Goal: Information Seeking & Learning: Learn about a topic

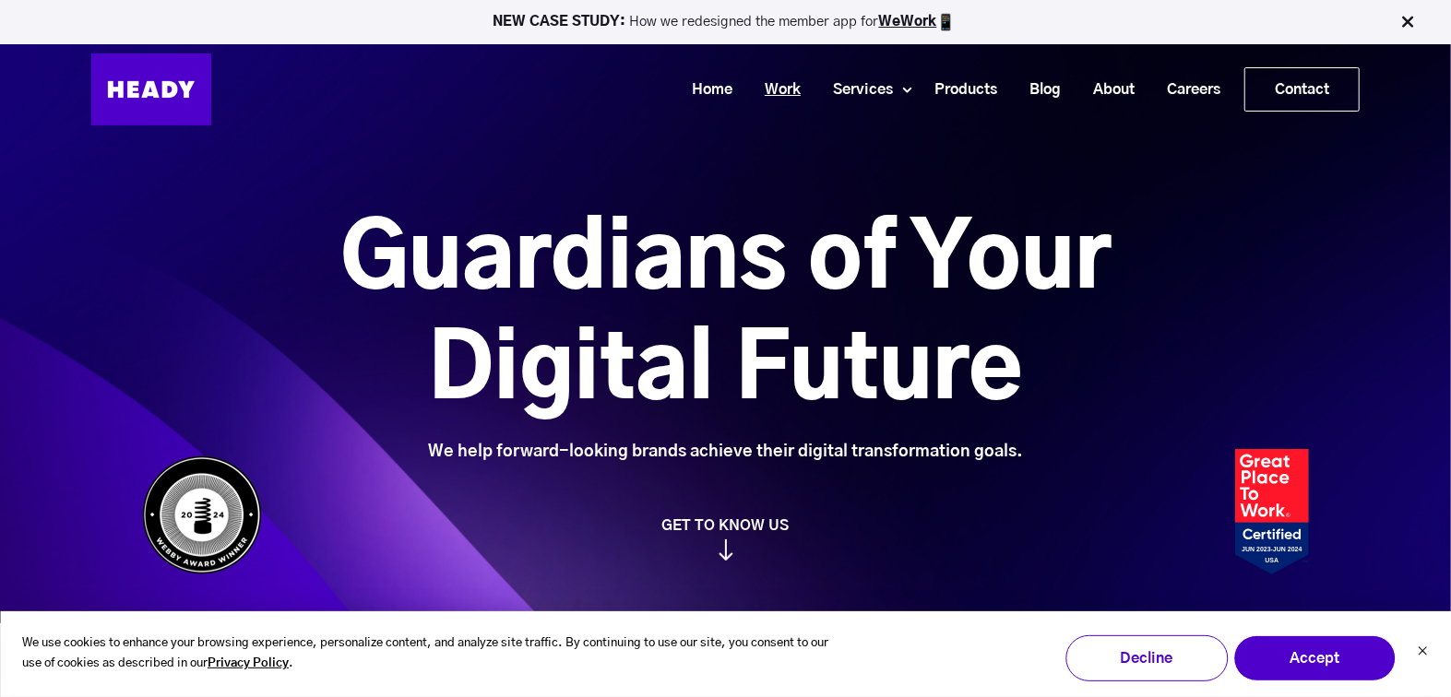
click at [777, 85] on link "Work" at bounding box center [776, 90] width 68 height 34
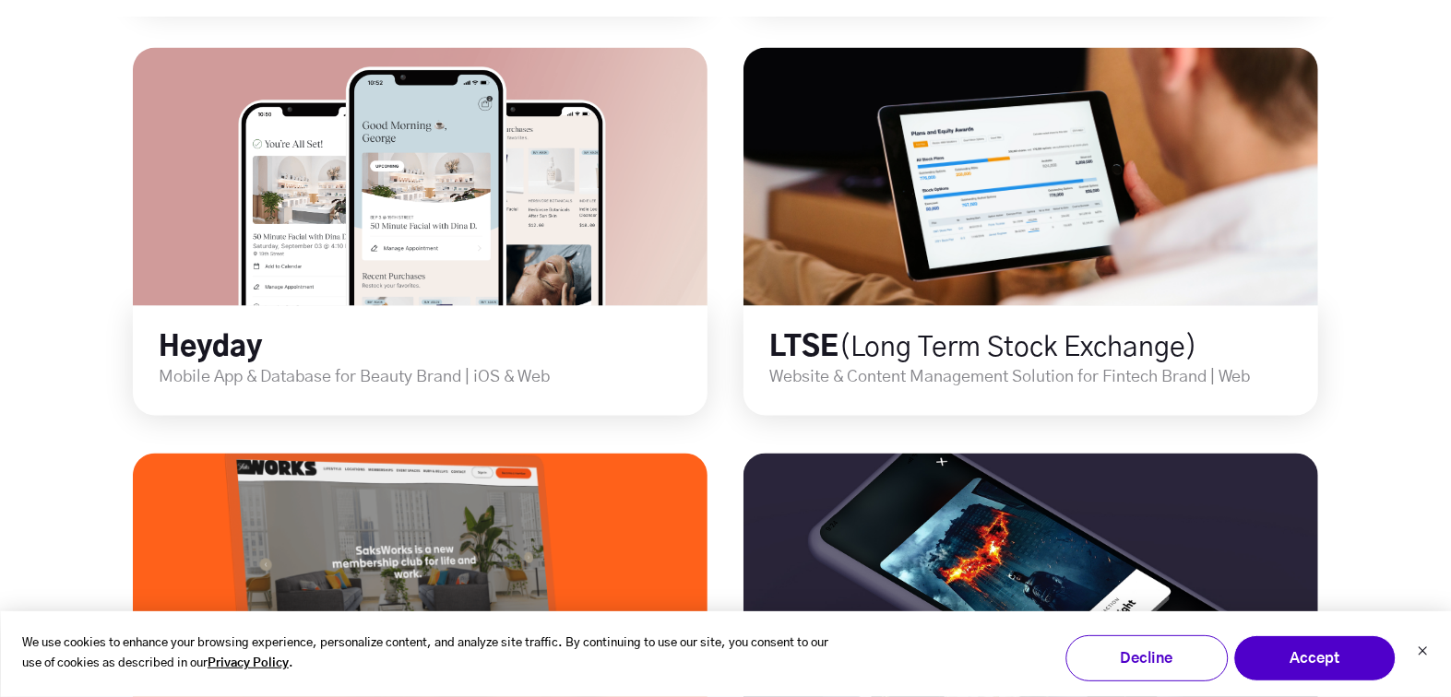
scroll to position [1831, 0]
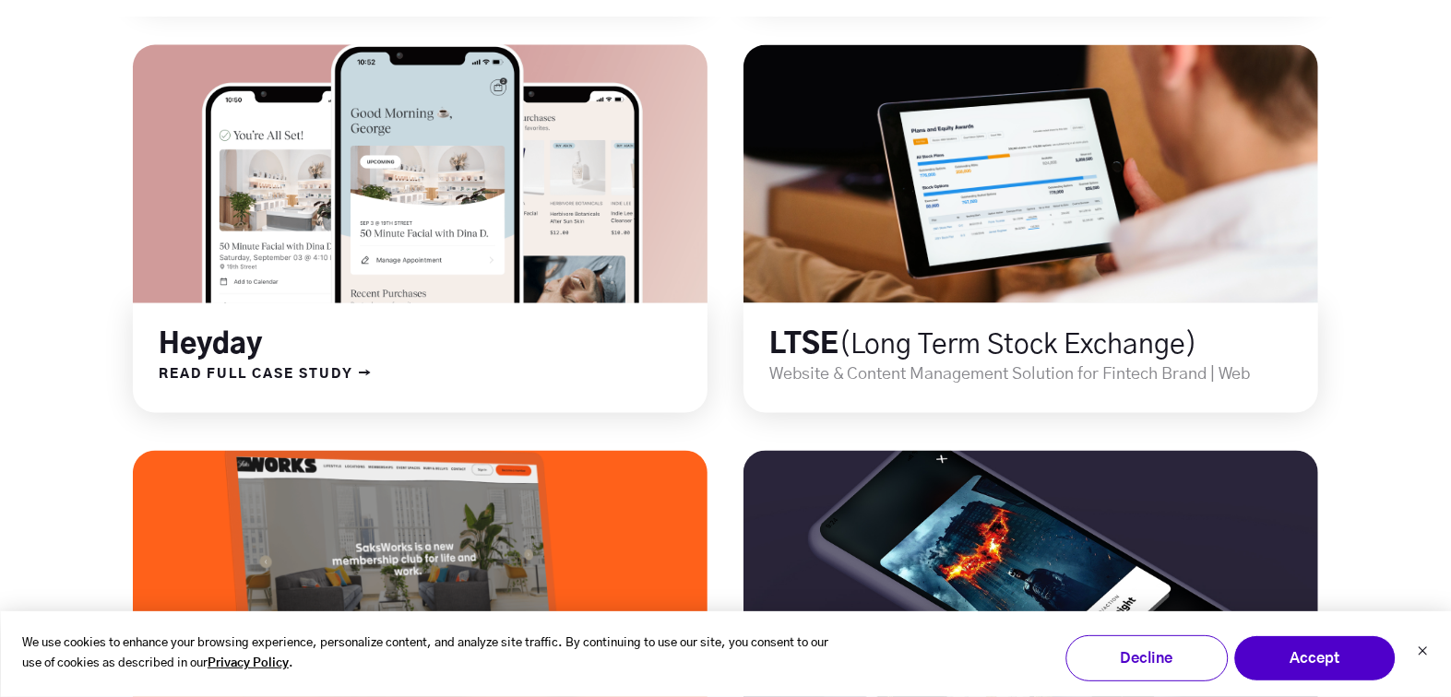
click at [517, 224] on link at bounding box center [421, 174] width 690 height 310
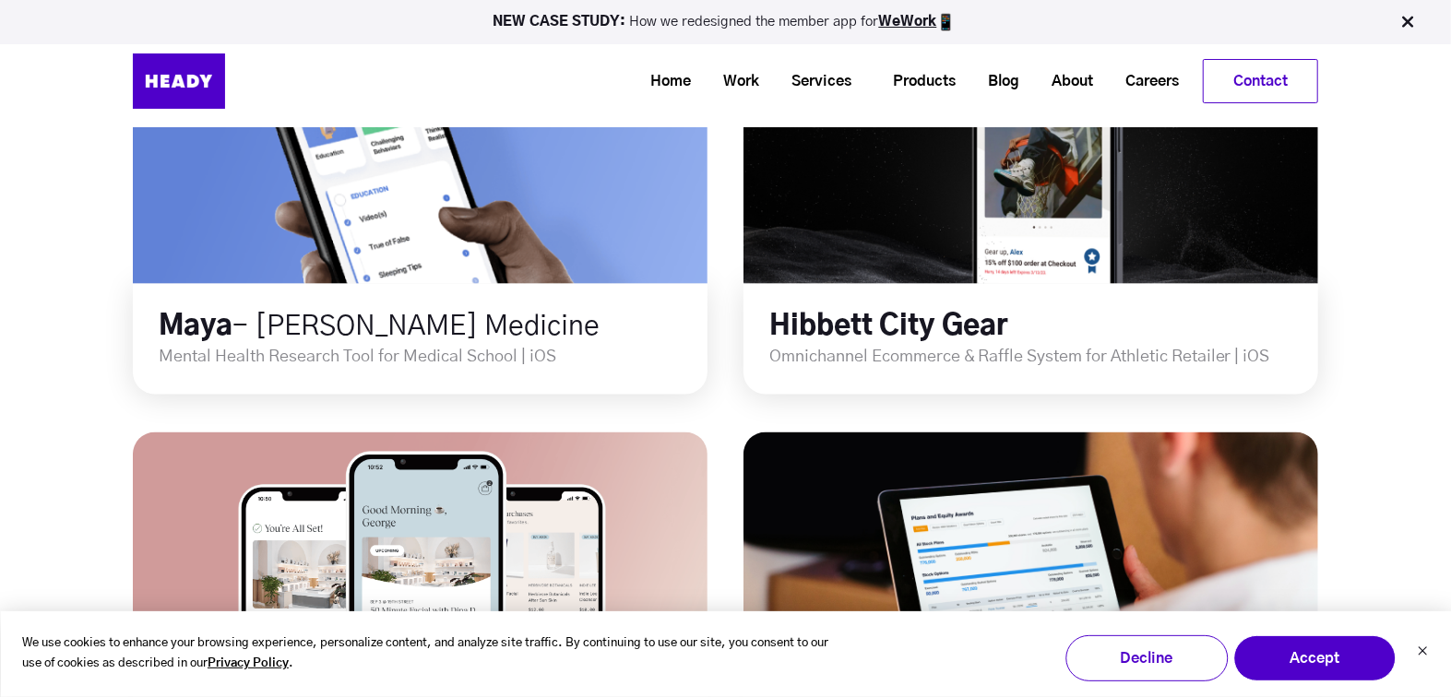
scroll to position [1320, 0]
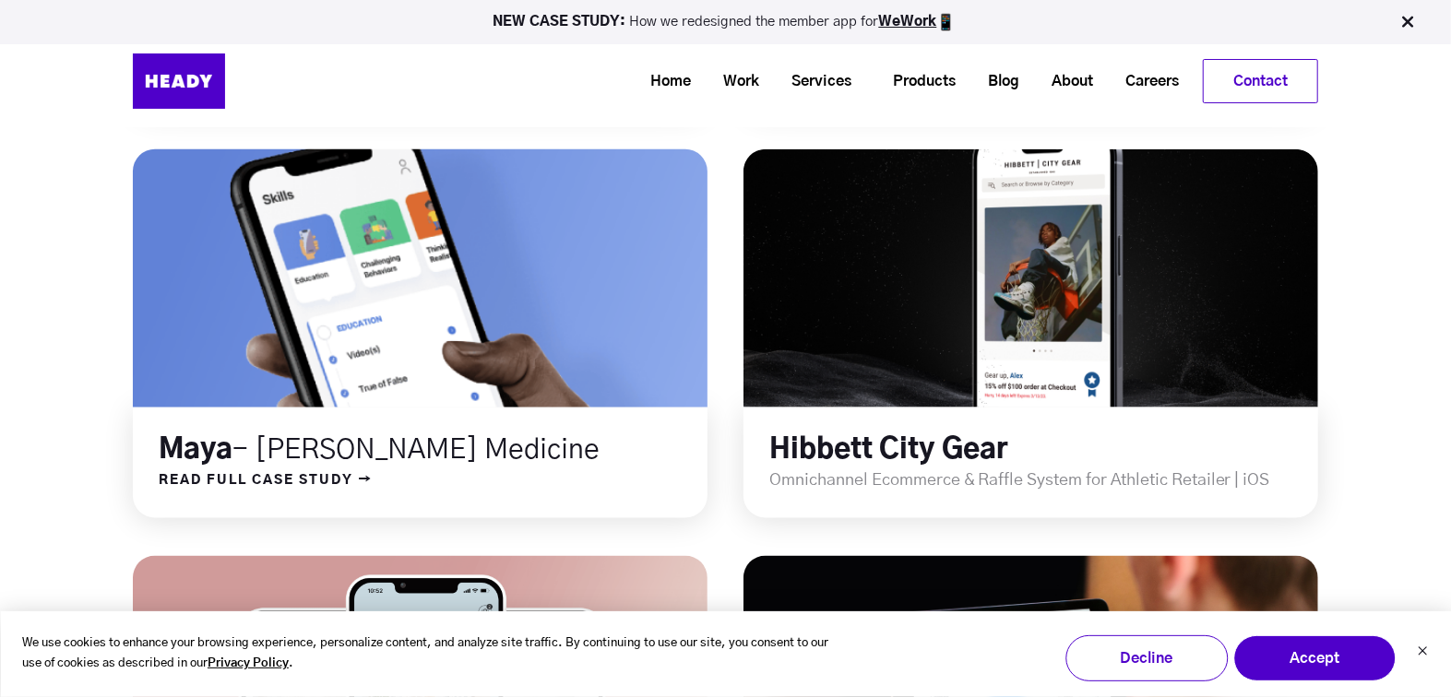
click at [514, 311] on link at bounding box center [421, 279] width 690 height 310
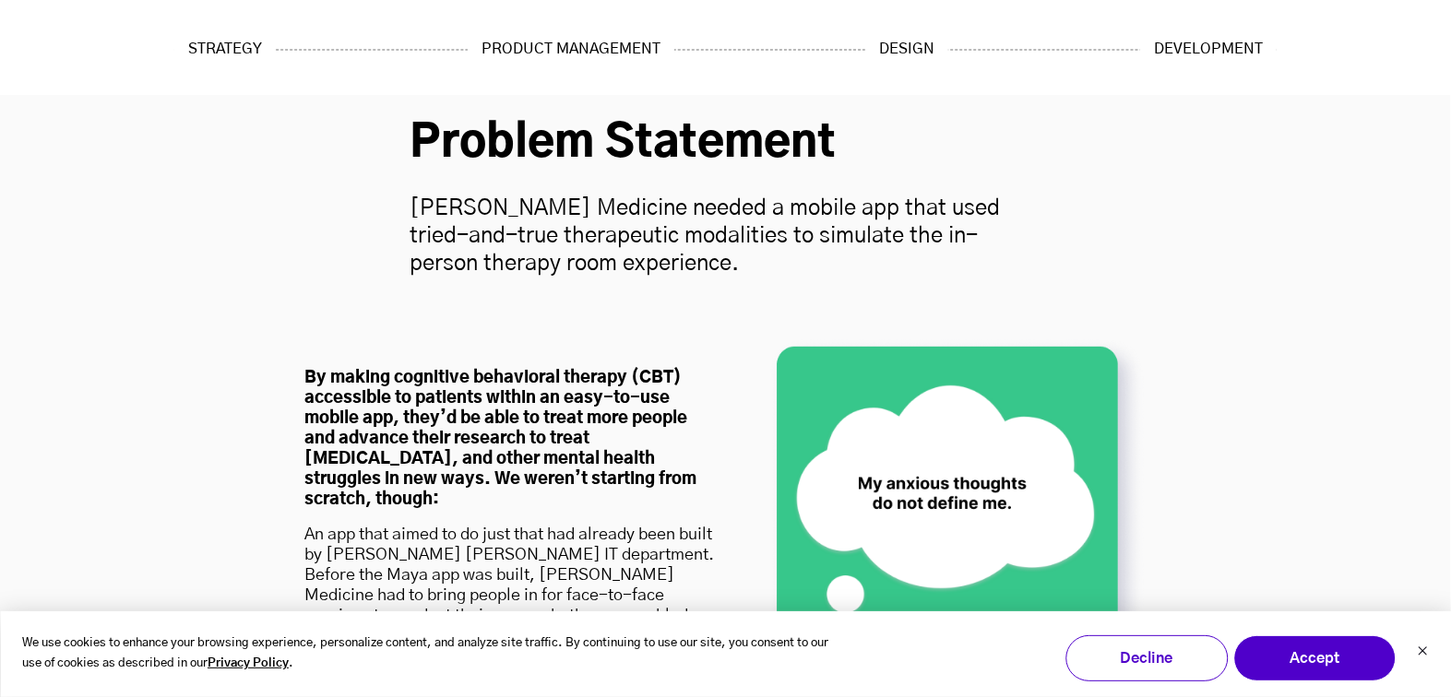
scroll to position [2340, 0]
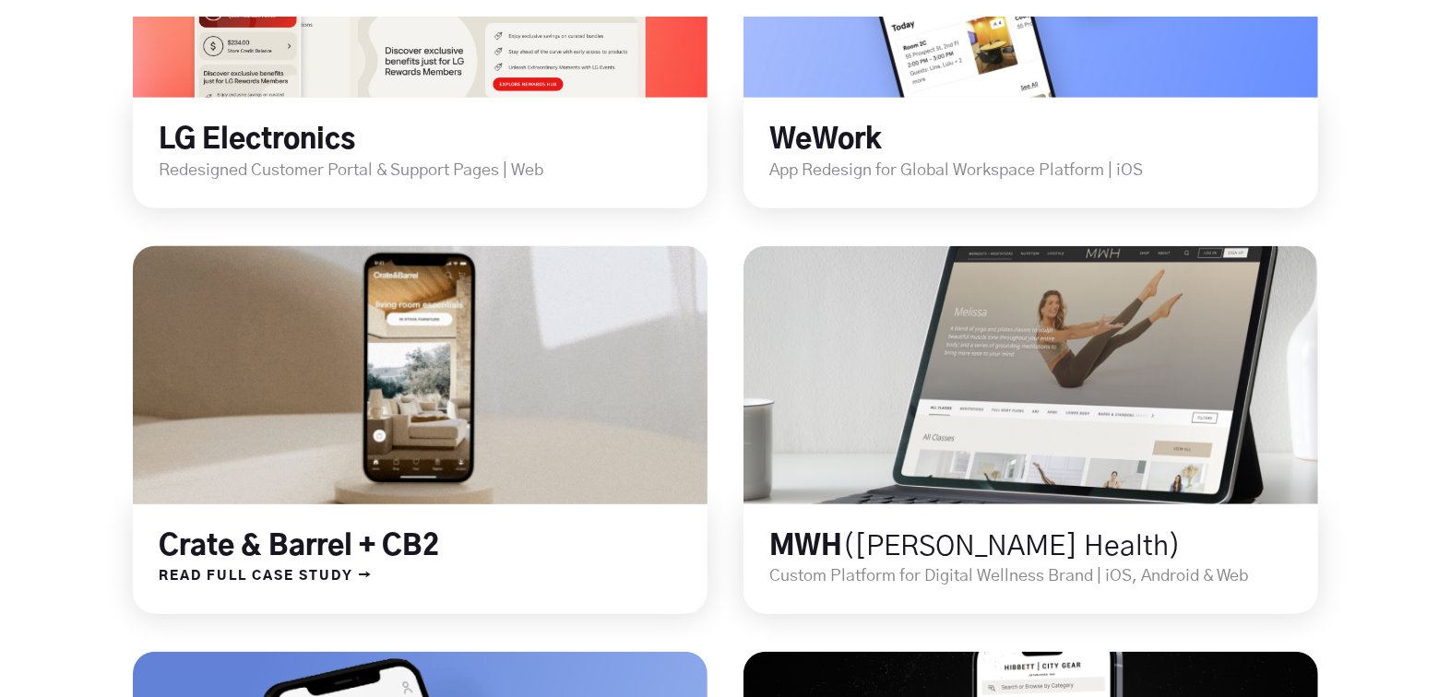
click at [389, 415] on link at bounding box center [421, 375] width 690 height 310
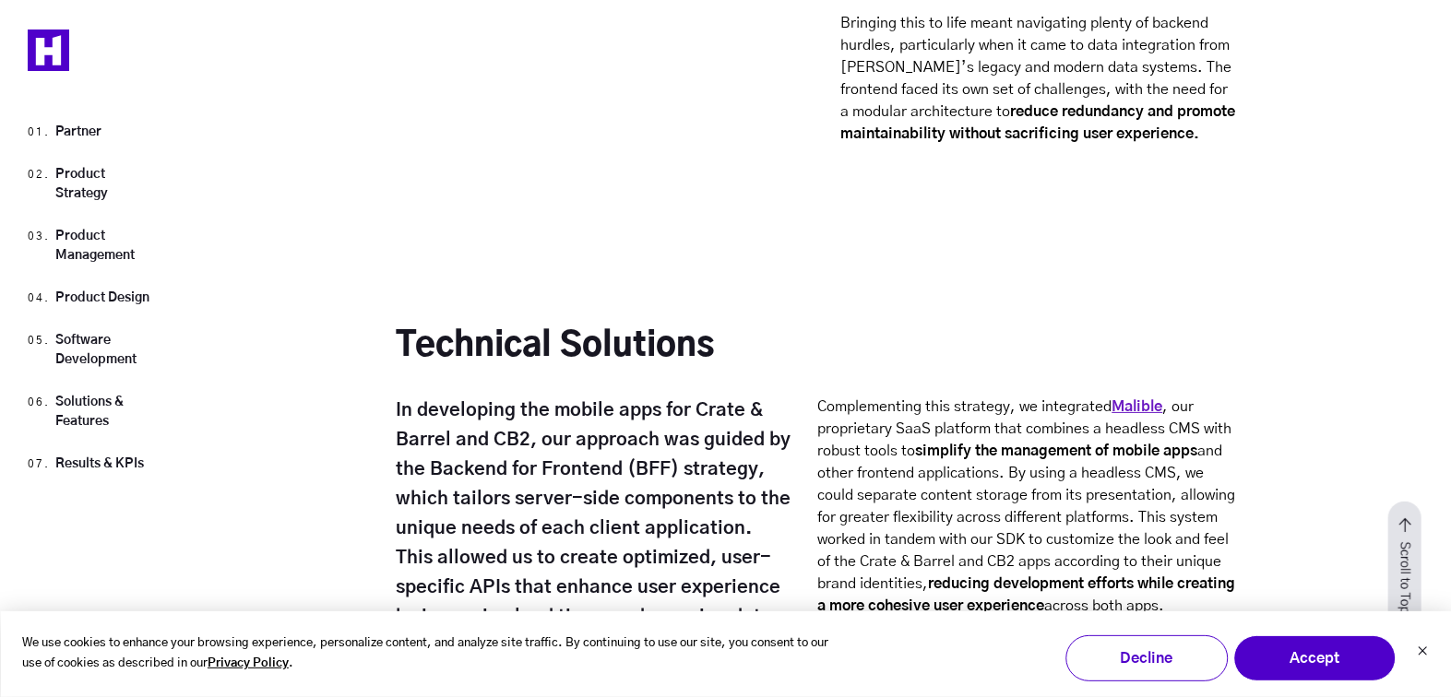
scroll to position [11124, 0]
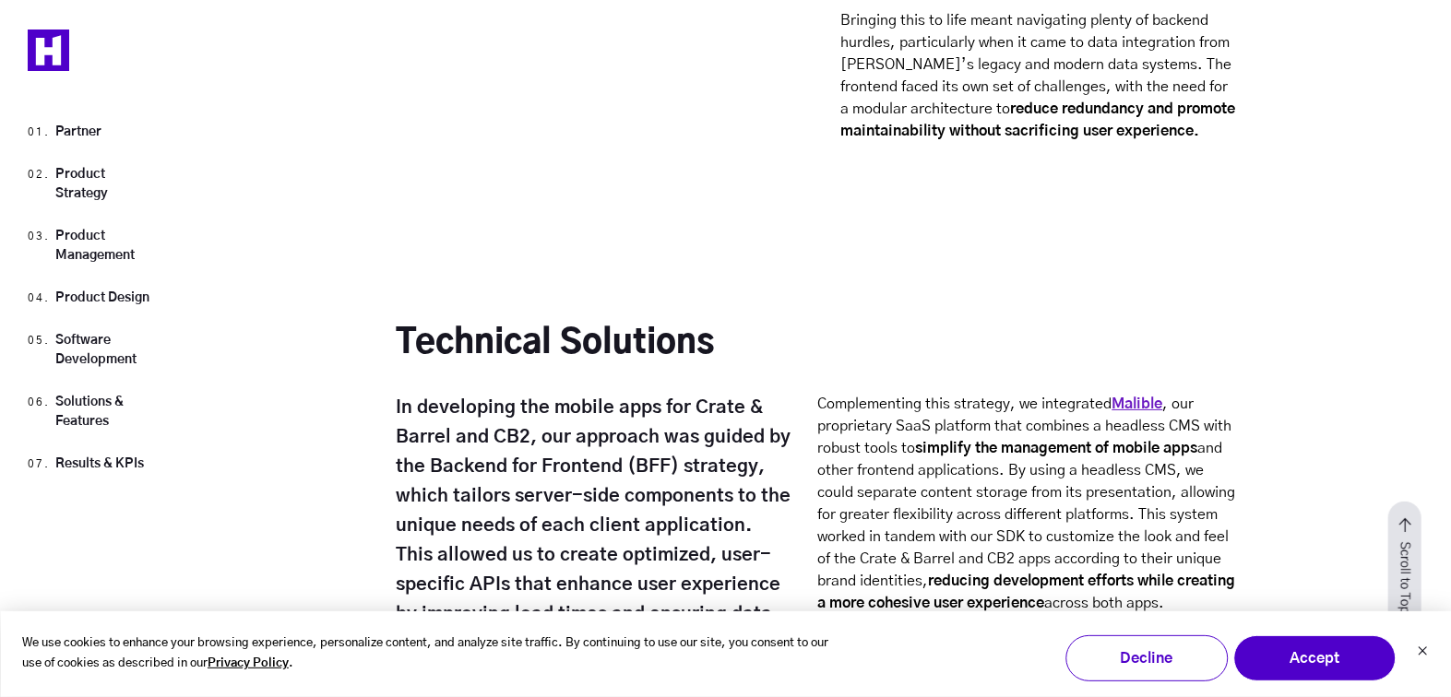
click at [506, 338] on h2 "Technical Solutions" at bounding box center [599, 357] width 405 height 72
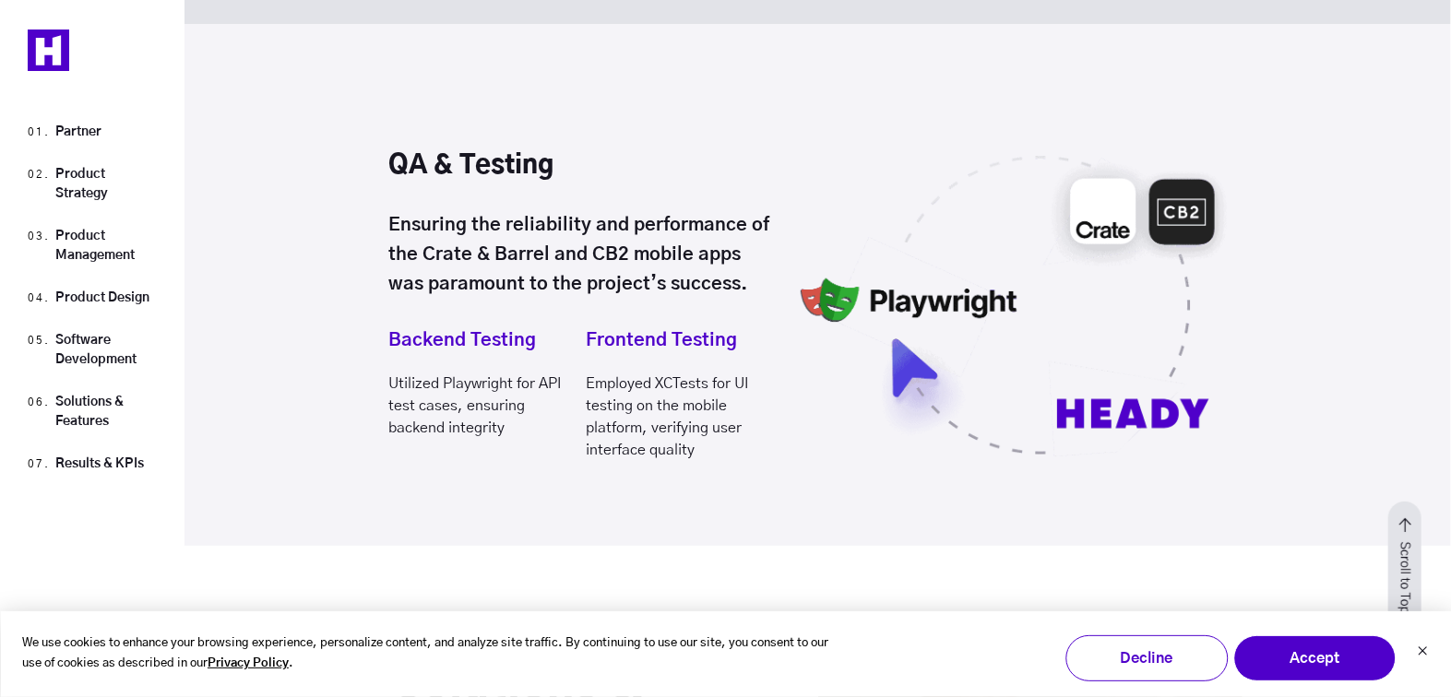
scroll to position [13434, 0]
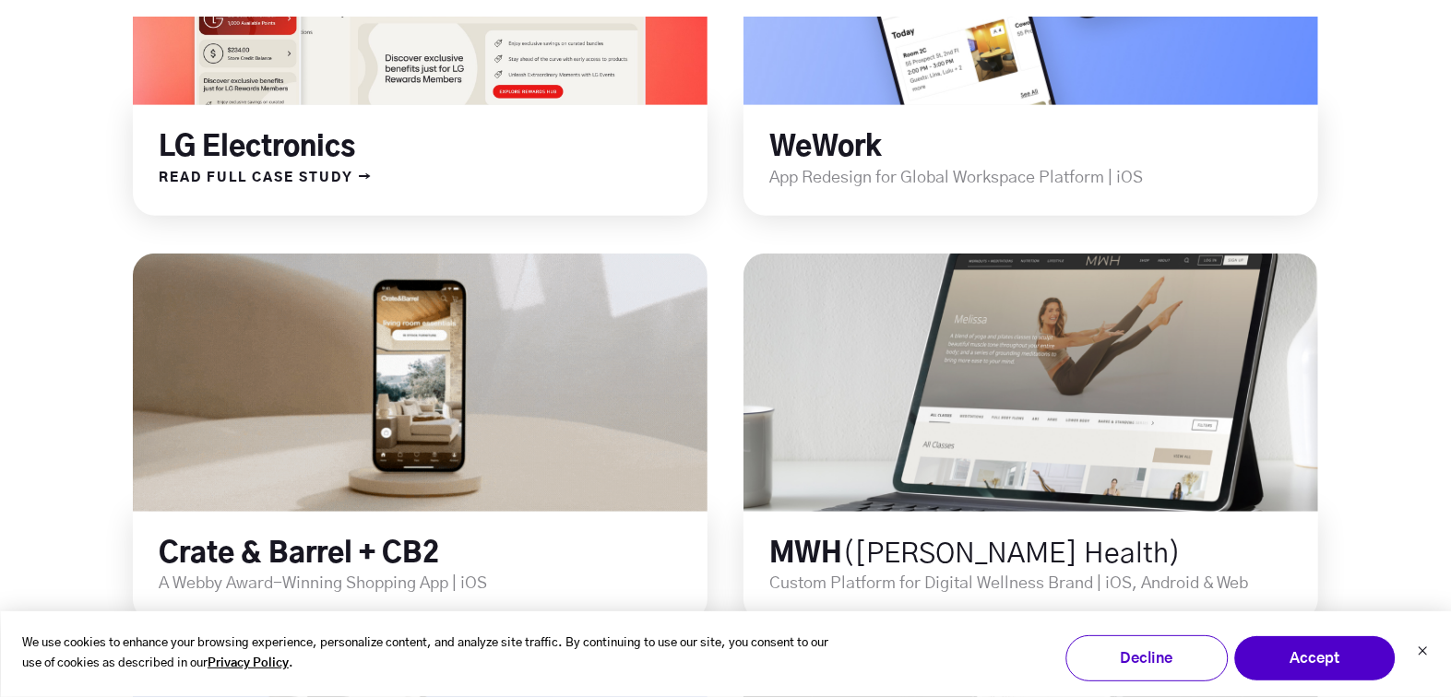
scroll to position [932, 0]
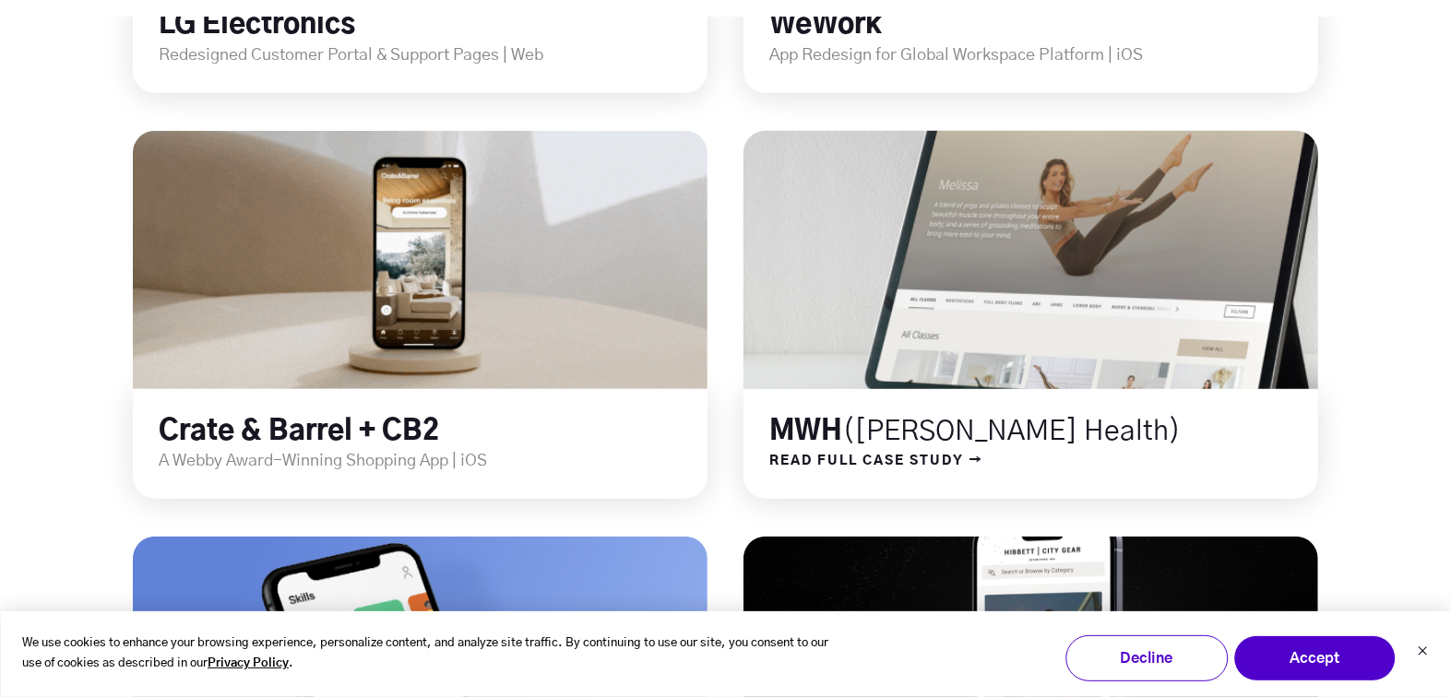
click at [937, 310] on link at bounding box center [1030, 260] width 690 height 310
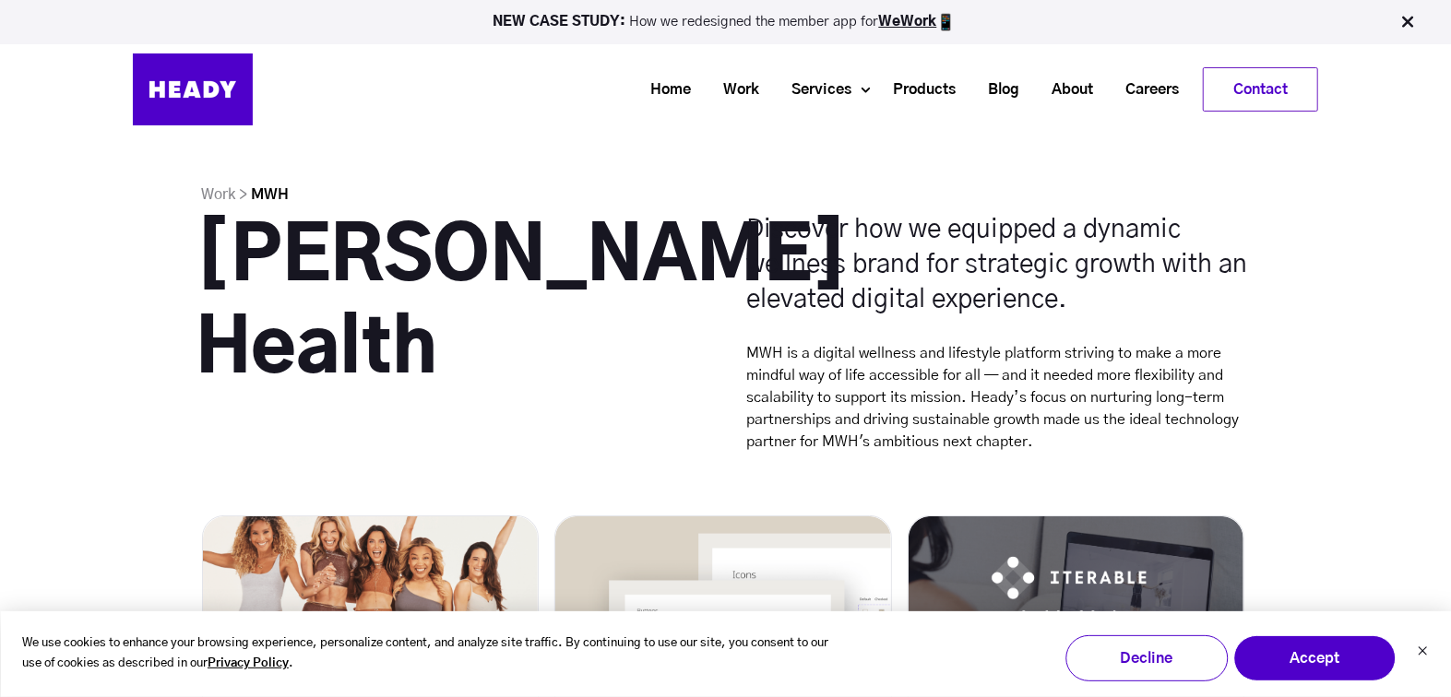
click at [537, 303] on h1 "[PERSON_NAME] Health" at bounding box center [450, 304] width 508 height 184
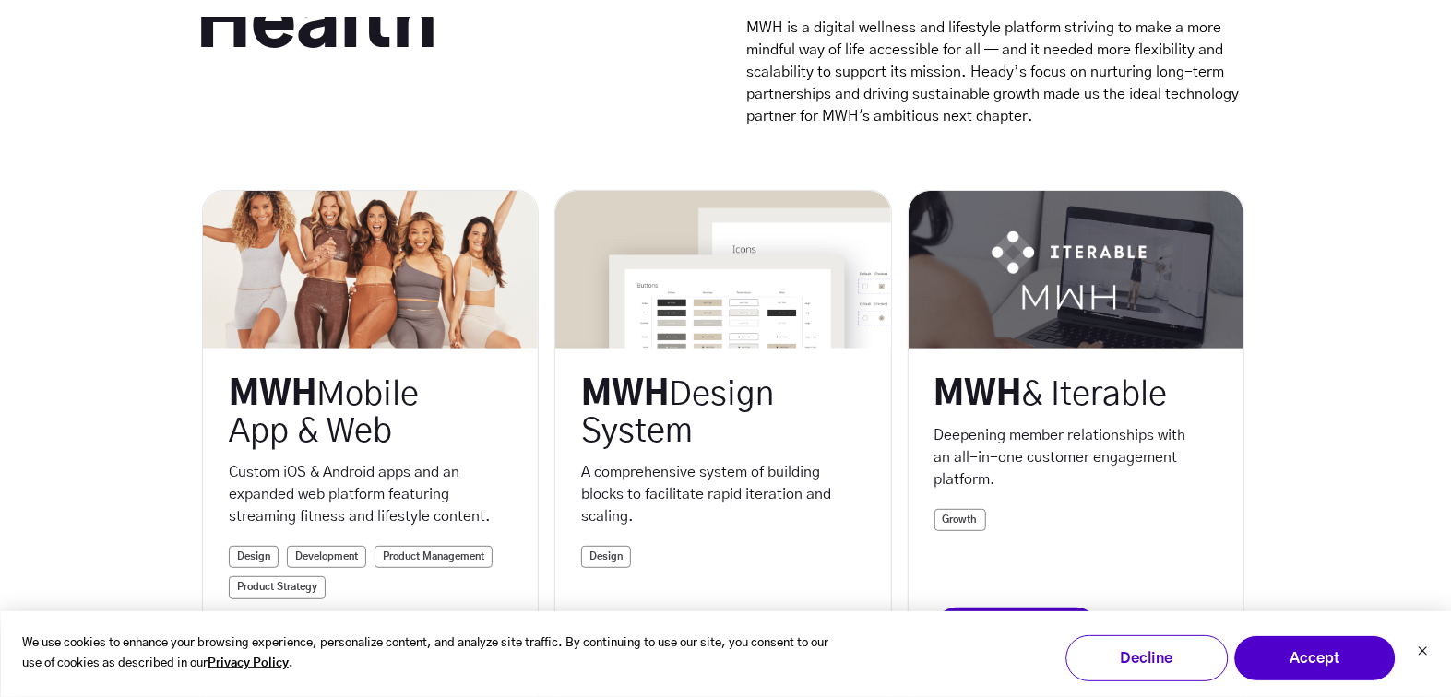
scroll to position [471, 0]
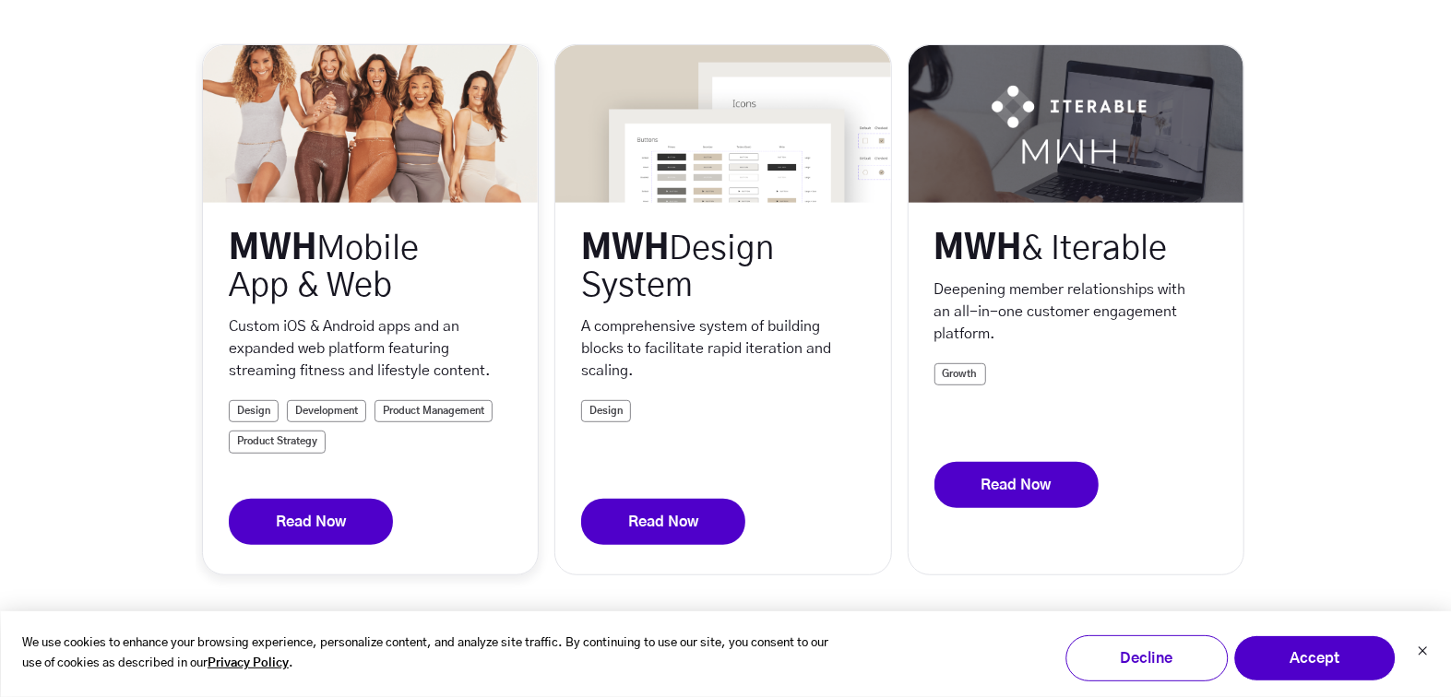
click at [398, 281] on div "MWH Mobile App & Web" at bounding box center [349, 268] width 240 height 74
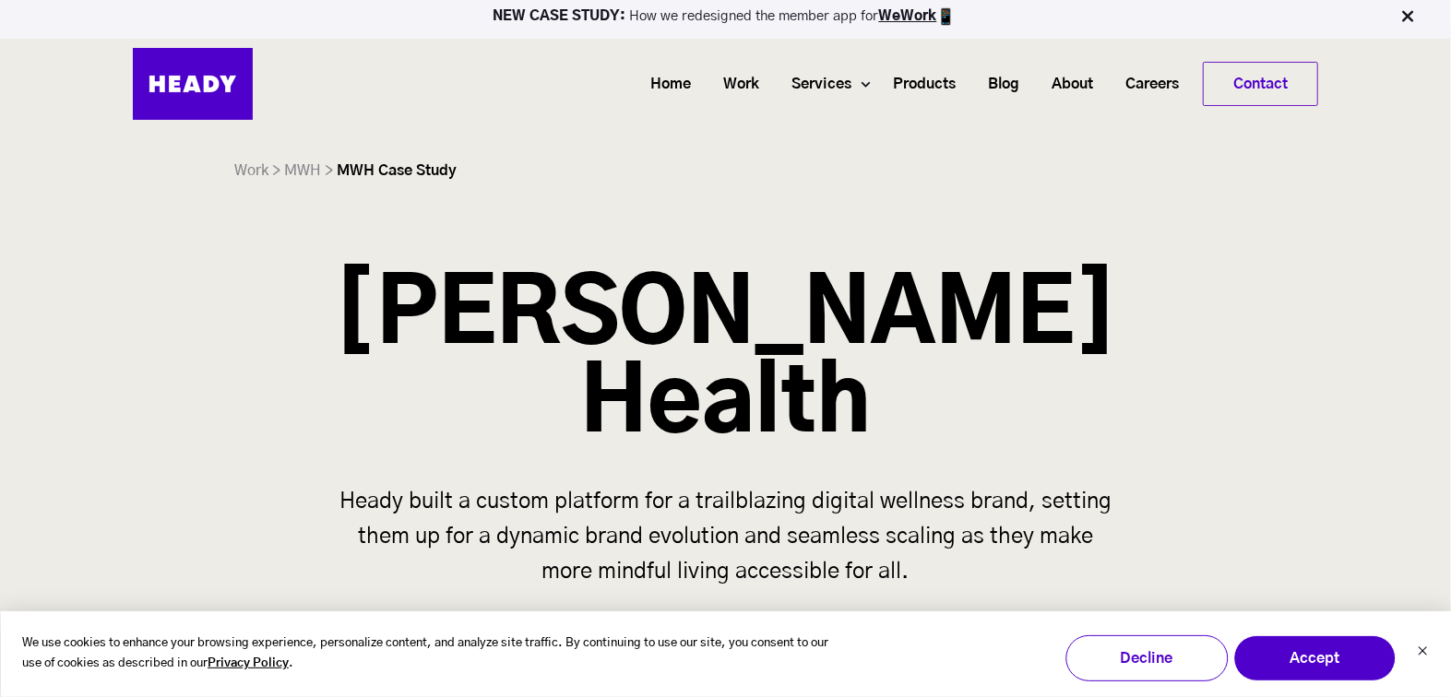
click at [205, 336] on div "[PERSON_NAME] Health Heady built a custom platform for a trailblazing digital w…" at bounding box center [725, 448] width 1451 height 352
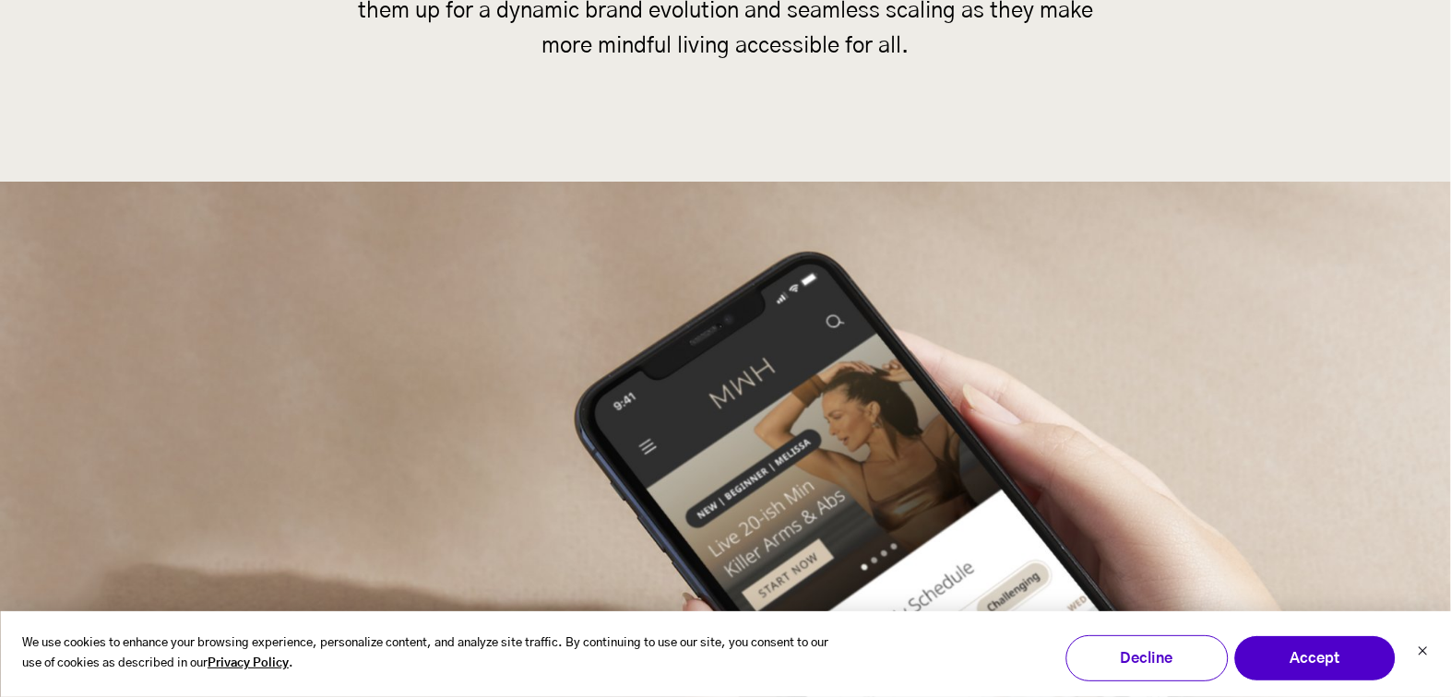
scroll to position [546, 0]
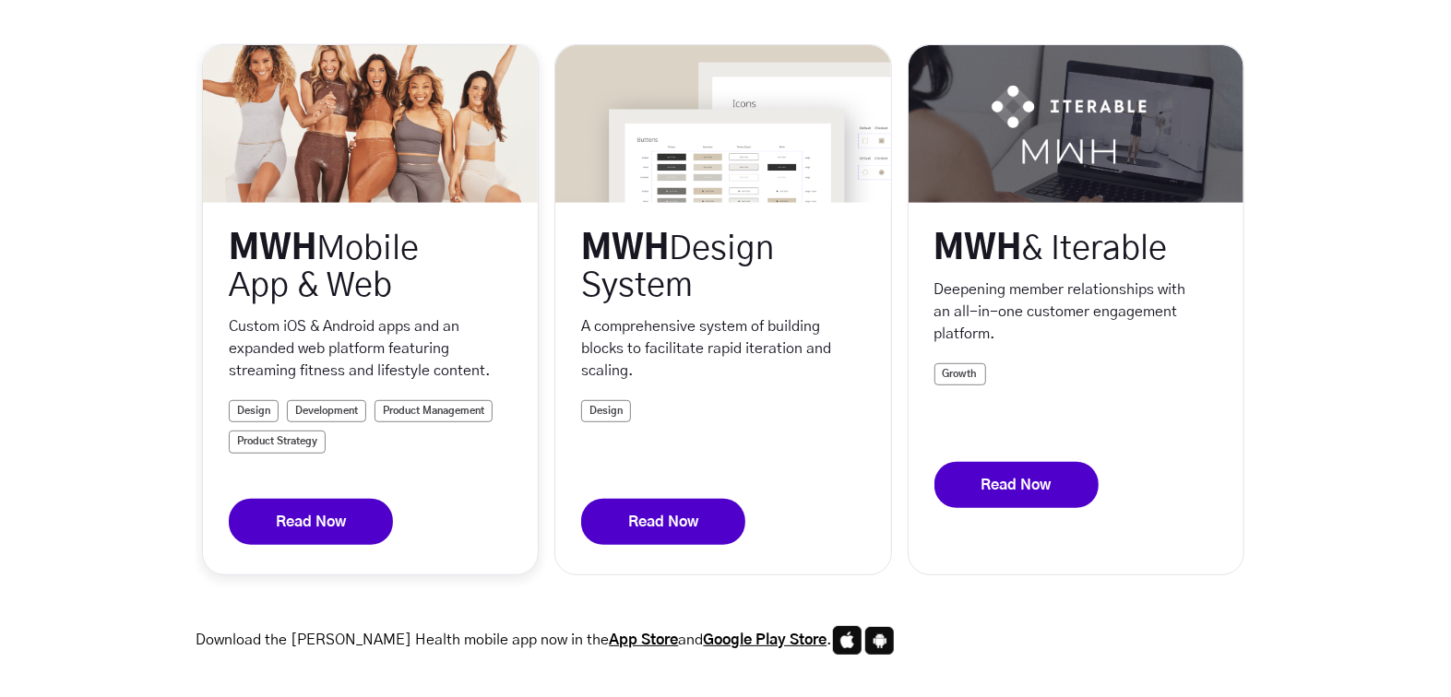
click at [314, 524] on link "Read Now" at bounding box center [311, 522] width 164 height 46
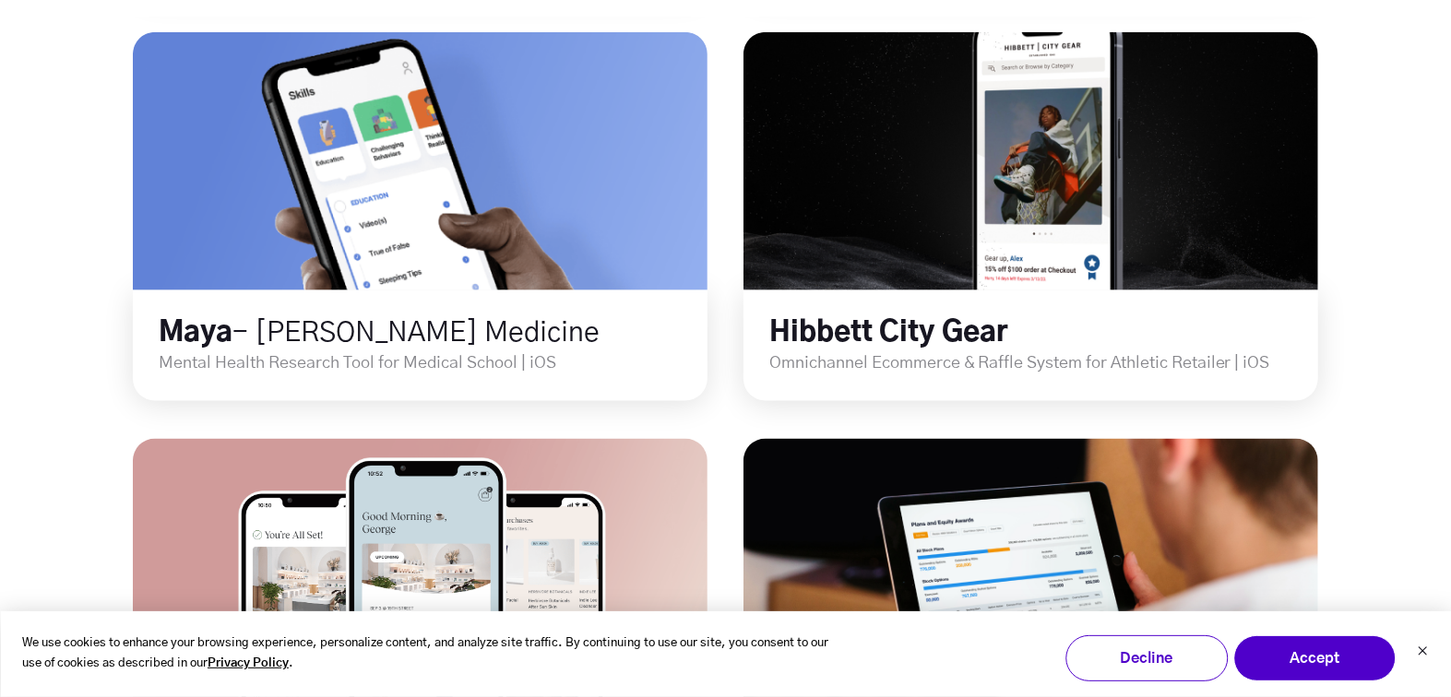
scroll to position [1454, 0]
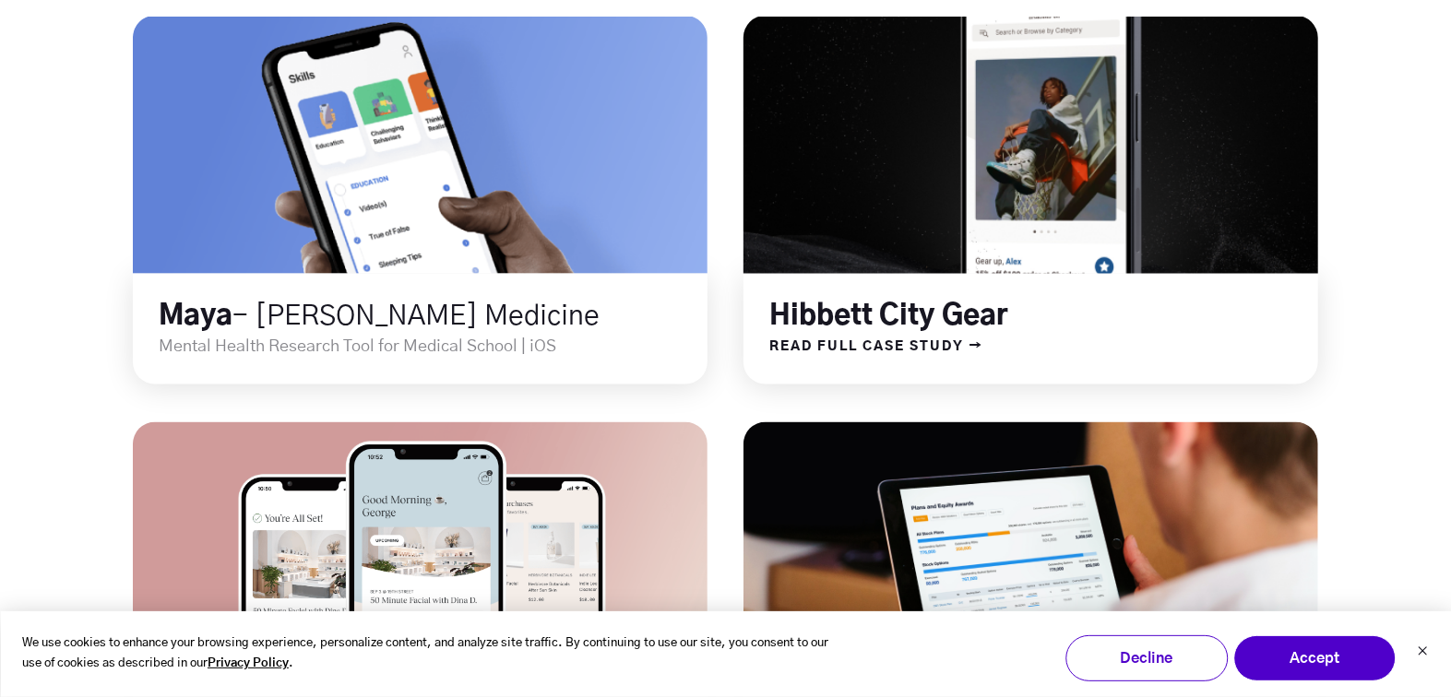
click at [914, 233] on link at bounding box center [1030, 145] width 690 height 310
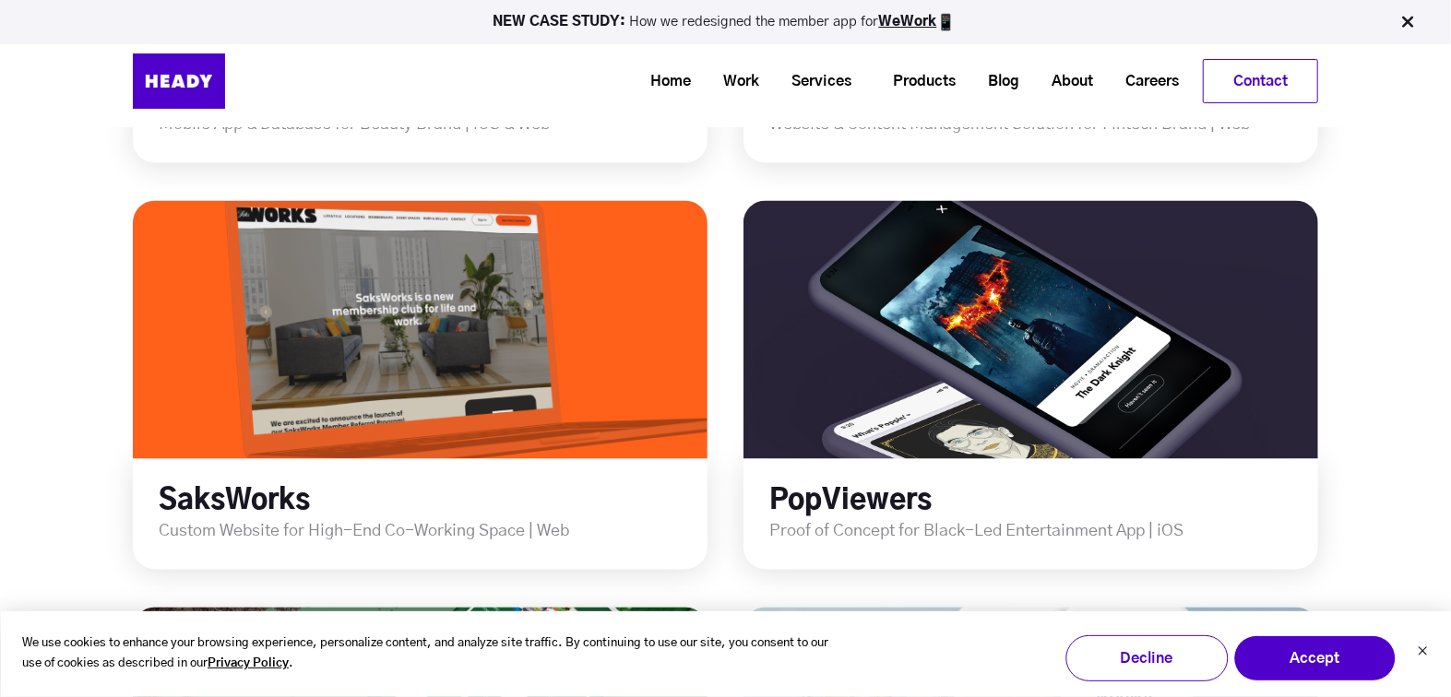
scroll to position [2014, 0]
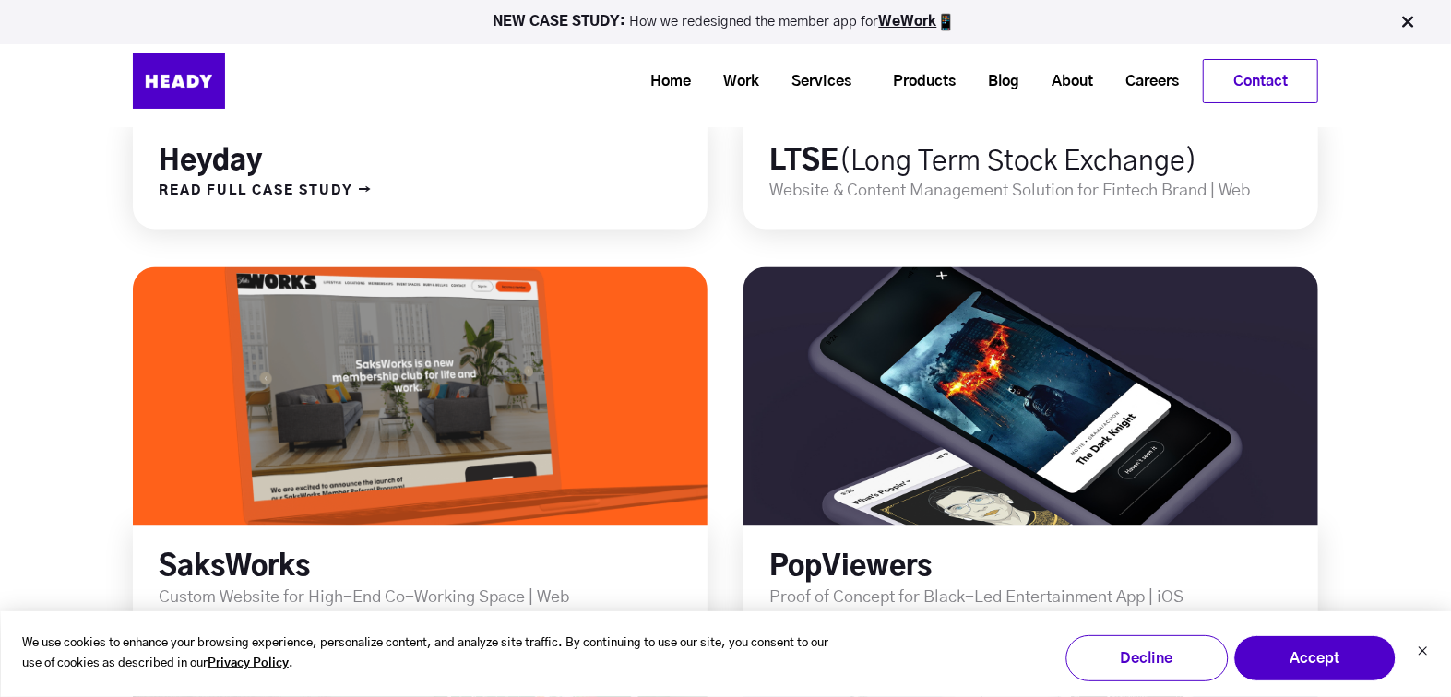
click at [212, 210] on div "Mobile App & Database for Beauty Brand | iOS & Web READ FULL CASE STUDY →" at bounding box center [420, 205] width 575 height 50
click at [337, 189] on span "READ FULL CASE STUDY →" at bounding box center [253, 192] width 240 height 24
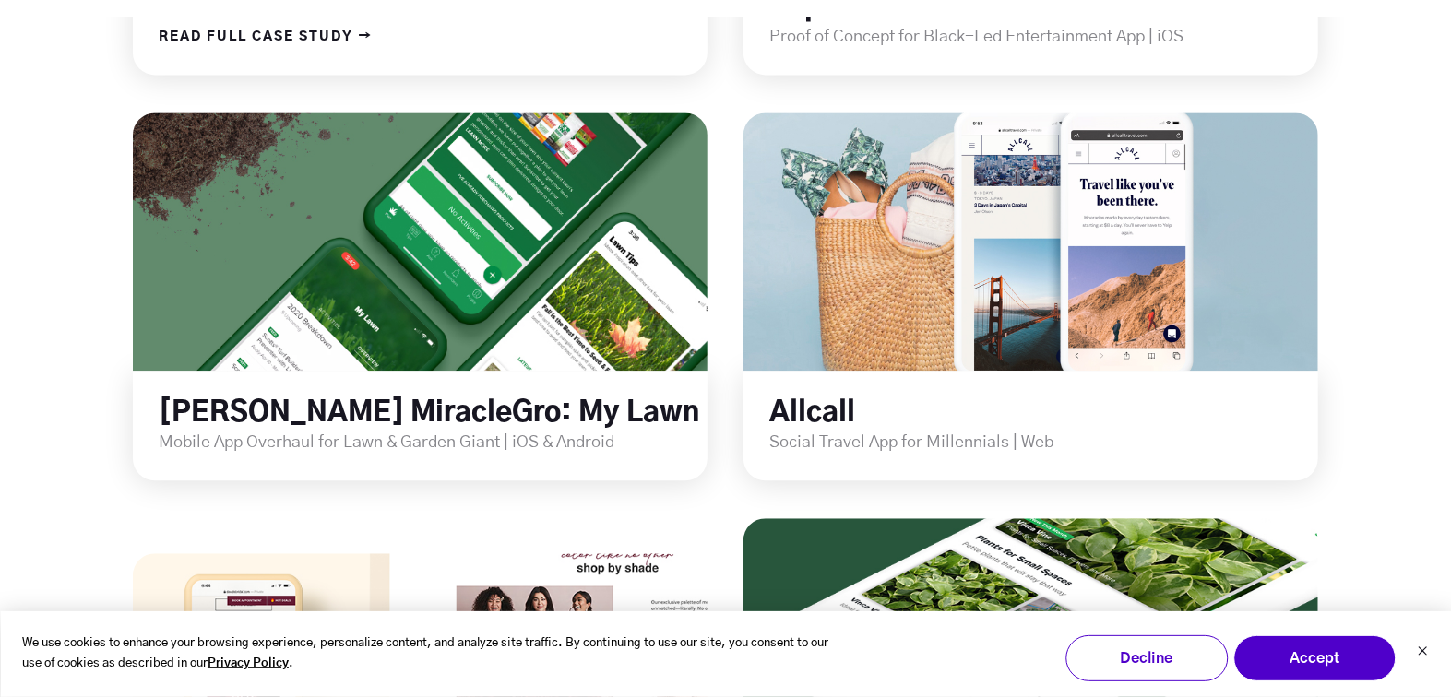
scroll to position [2608, 0]
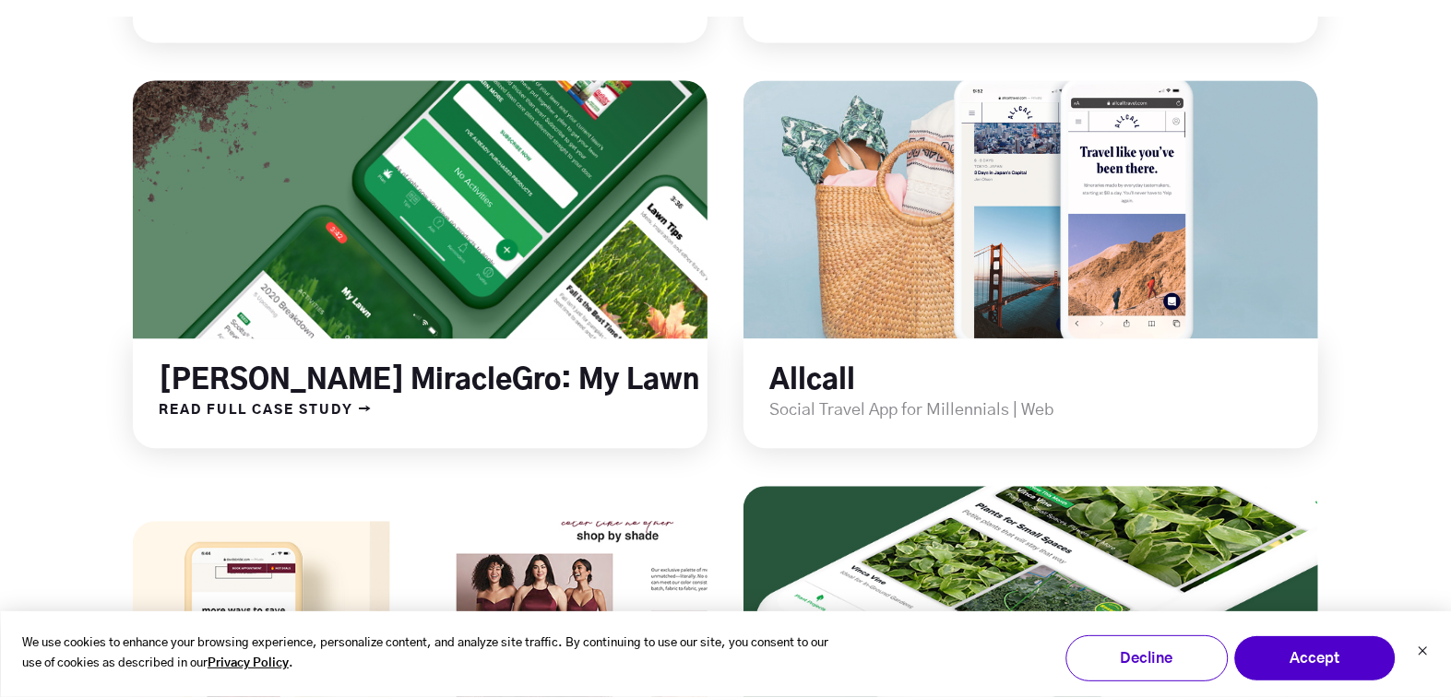
click at [450, 275] on link at bounding box center [421, 209] width 690 height 310
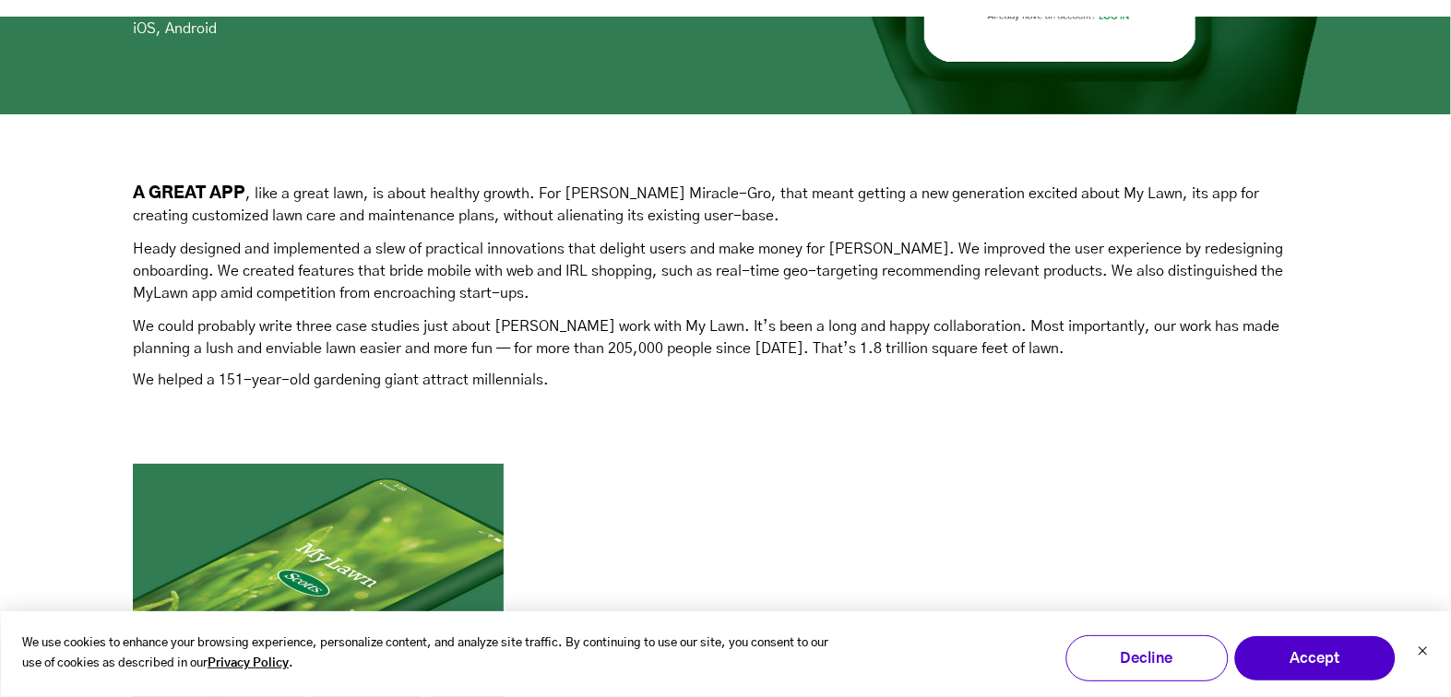
scroll to position [789, 0]
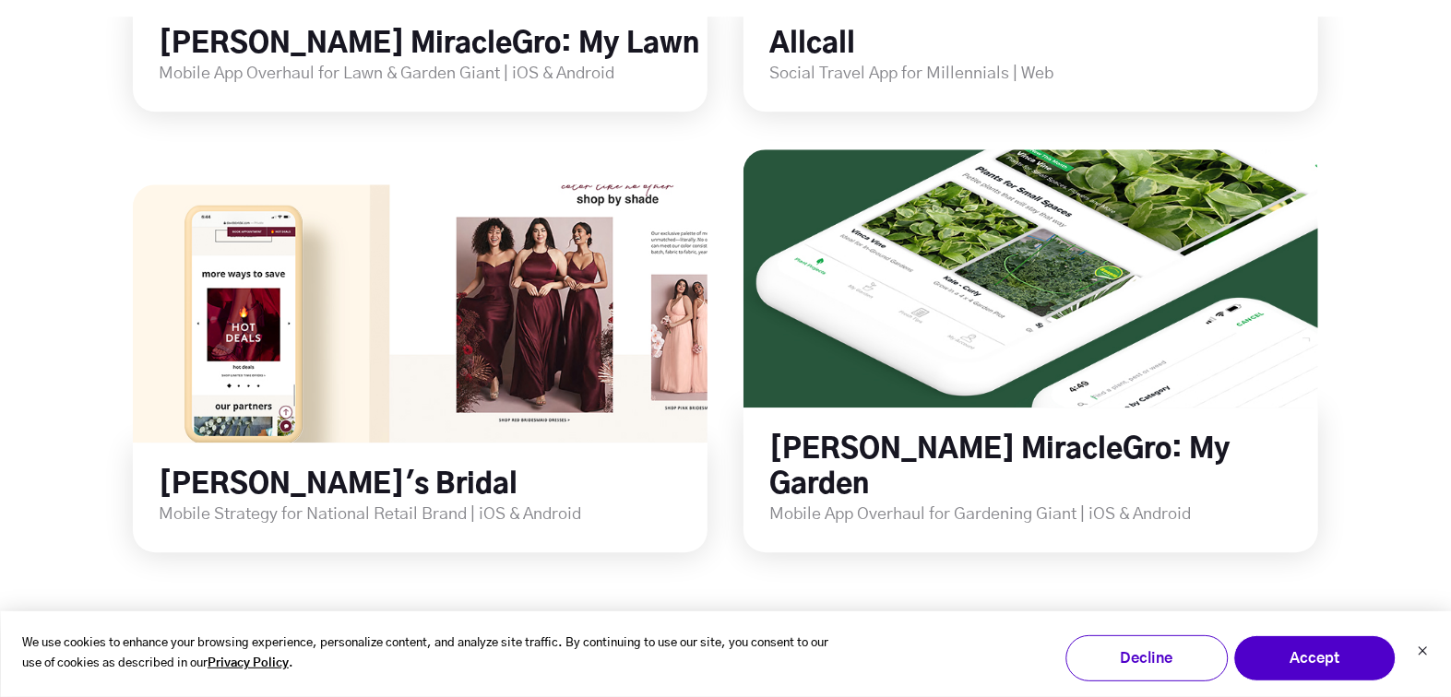
scroll to position [2946, 0]
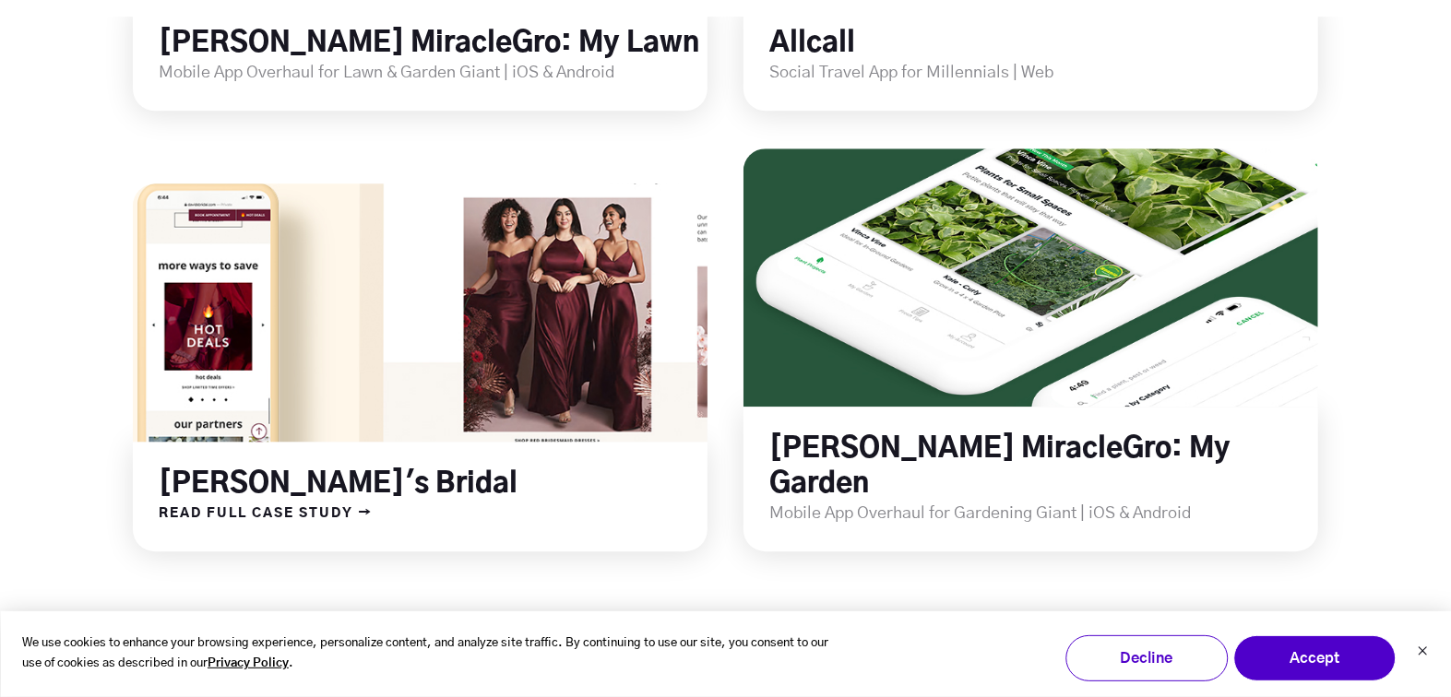
click at [414, 380] on link at bounding box center [421, 313] width 690 height 310
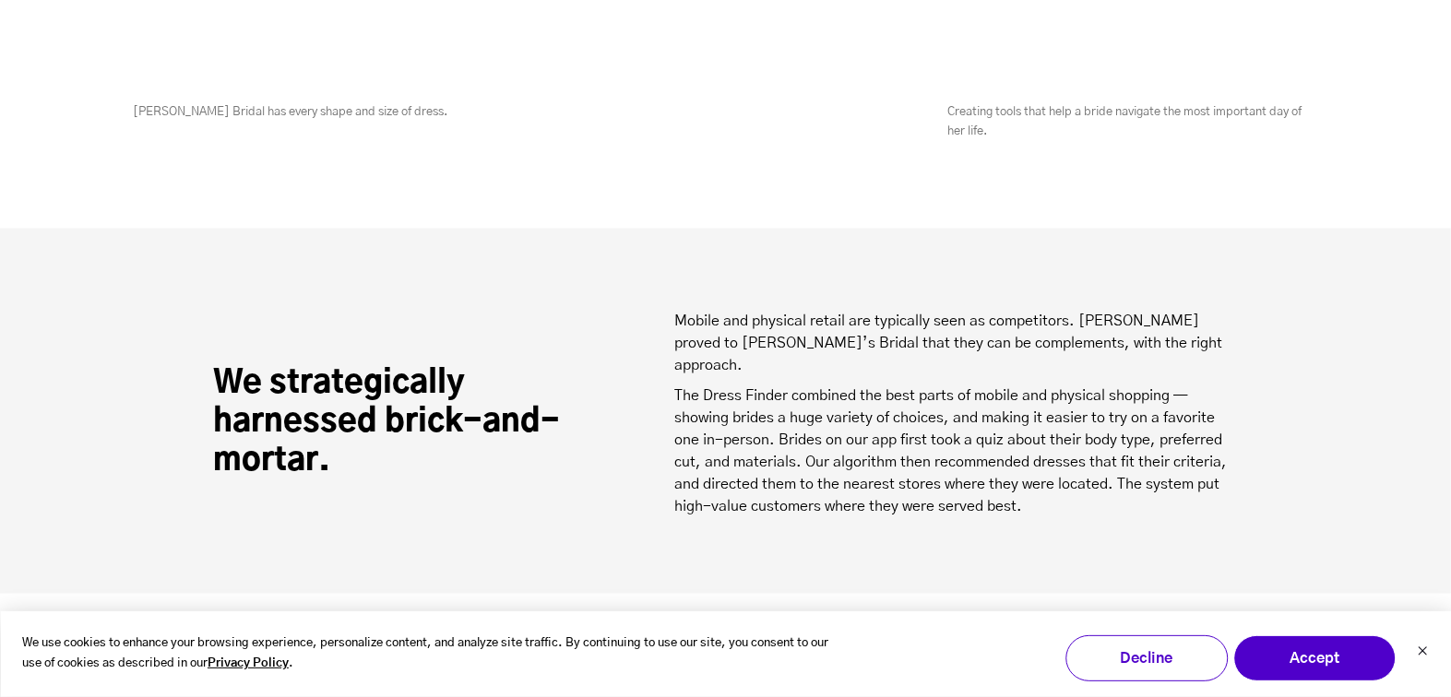
scroll to position [1790, 0]
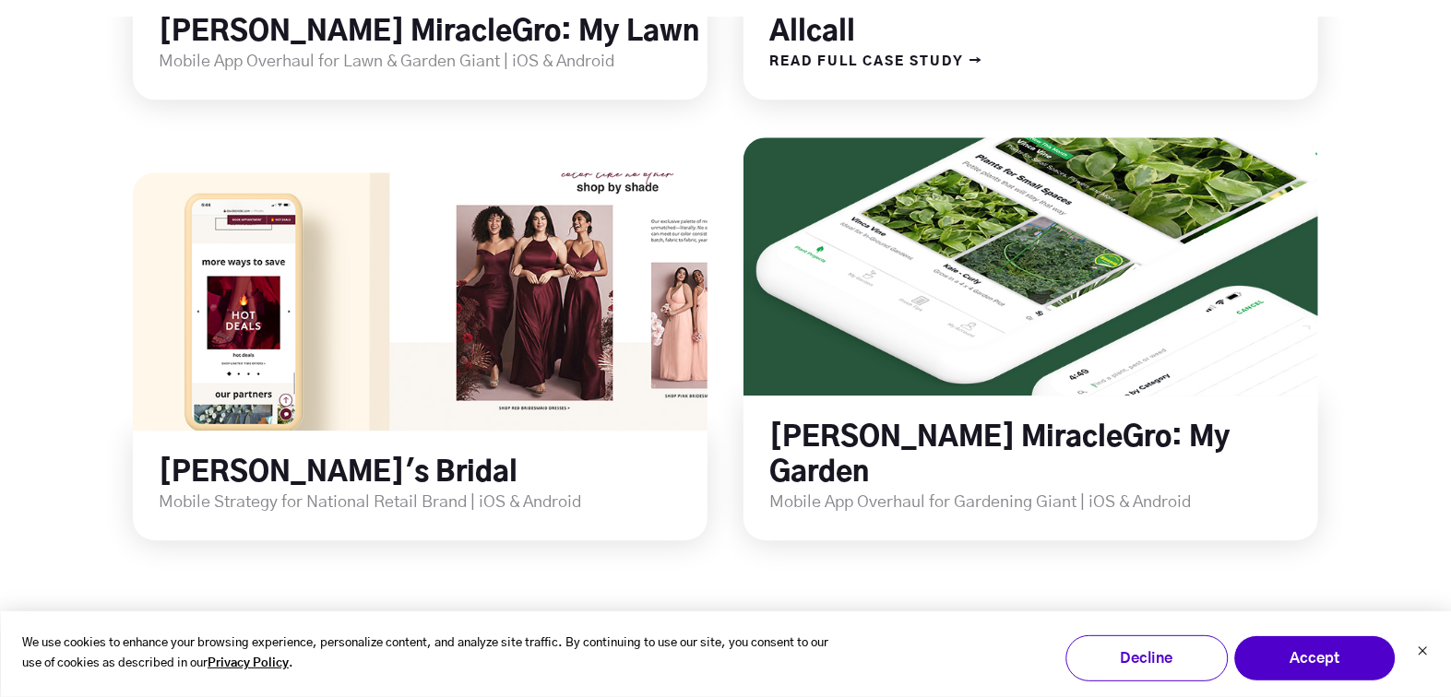
scroll to position [3071, 0]
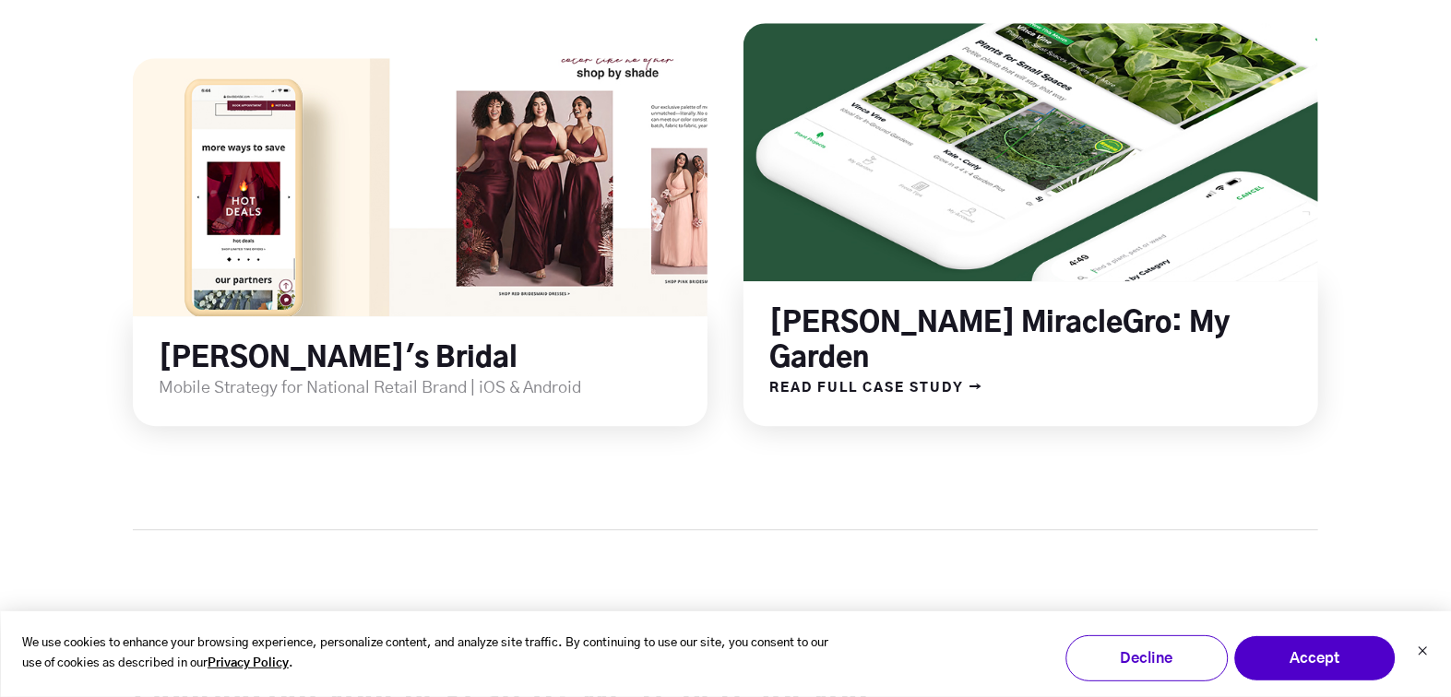
click at [908, 332] on h2 "[PERSON_NAME] MiracleGro: My Garden" at bounding box center [1043, 341] width 549 height 69
click at [900, 376] on span "READ FULL CASE STUDY →" at bounding box center [863, 388] width 240 height 24
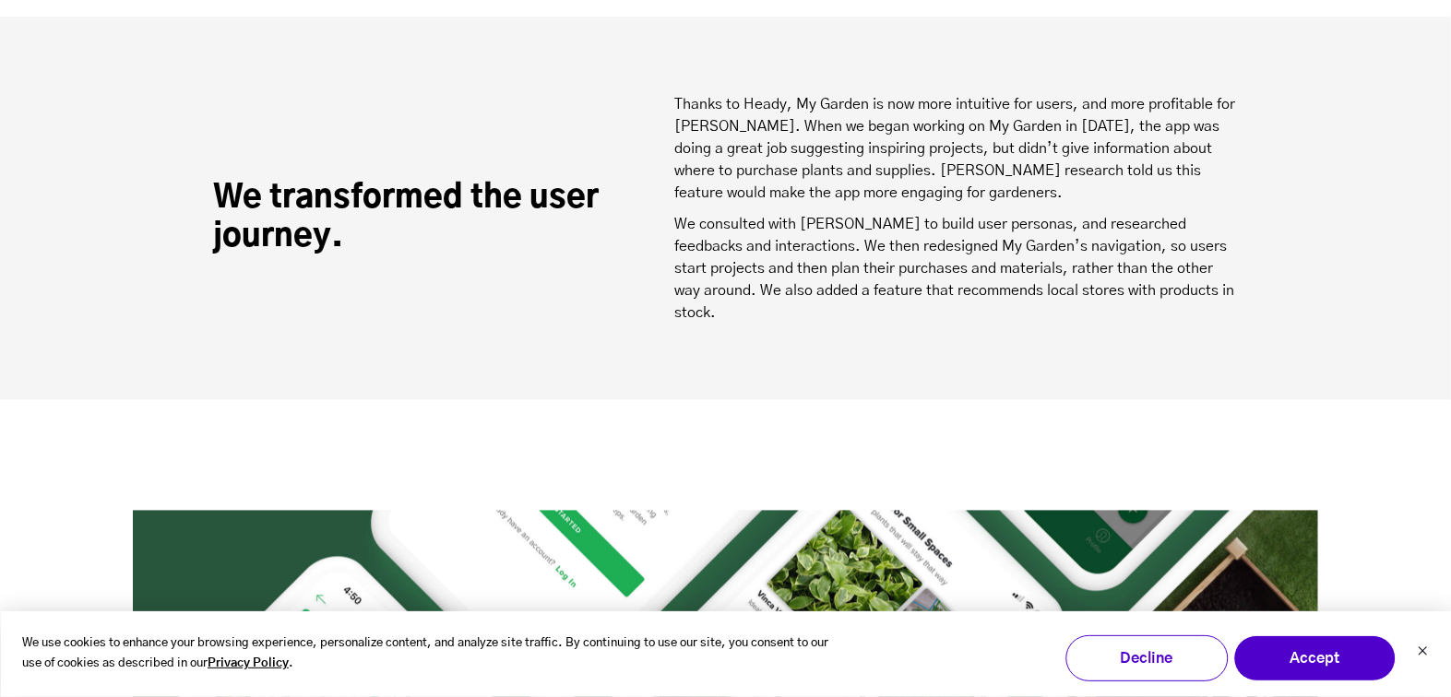
scroll to position [2279, 0]
